Goal: Task Accomplishment & Management: Manage account settings

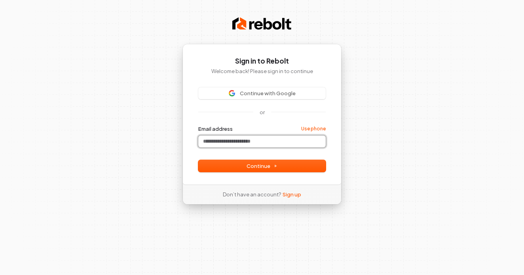
click at [241, 144] on input "Email address" at bounding box center [261, 142] width 127 height 12
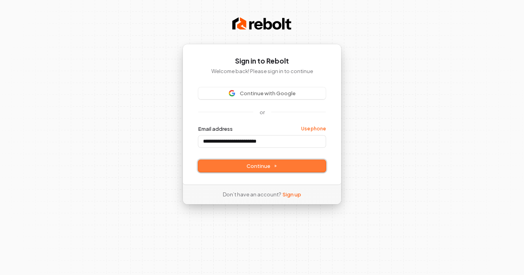
click at [247, 171] on button "Continue" at bounding box center [261, 166] width 127 height 12
type input "**********"
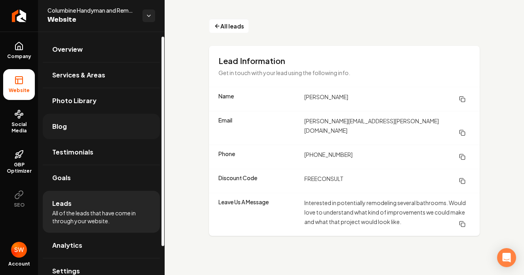
scroll to position [39, 0]
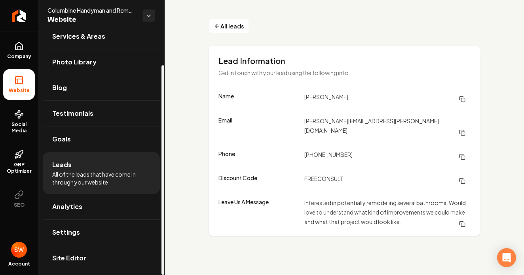
click at [88, 168] on li "Leads All of the leads that have come in through your website." at bounding box center [101, 173] width 117 height 42
click at [220, 28] on span "All leads" at bounding box center [231, 26] width 23 height 8
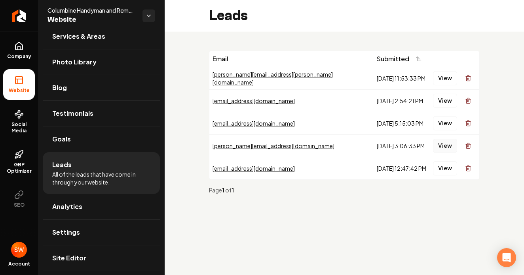
click at [442, 144] on button "View" at bounding box center [445, 146] width 24 height 14
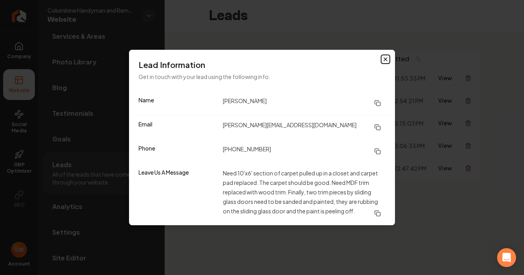
click at [386, 59] on icon "button" at bounding box center [385, 59] width 6 height 6
